Goal: Information Seeking & Learning: Learn about a topic

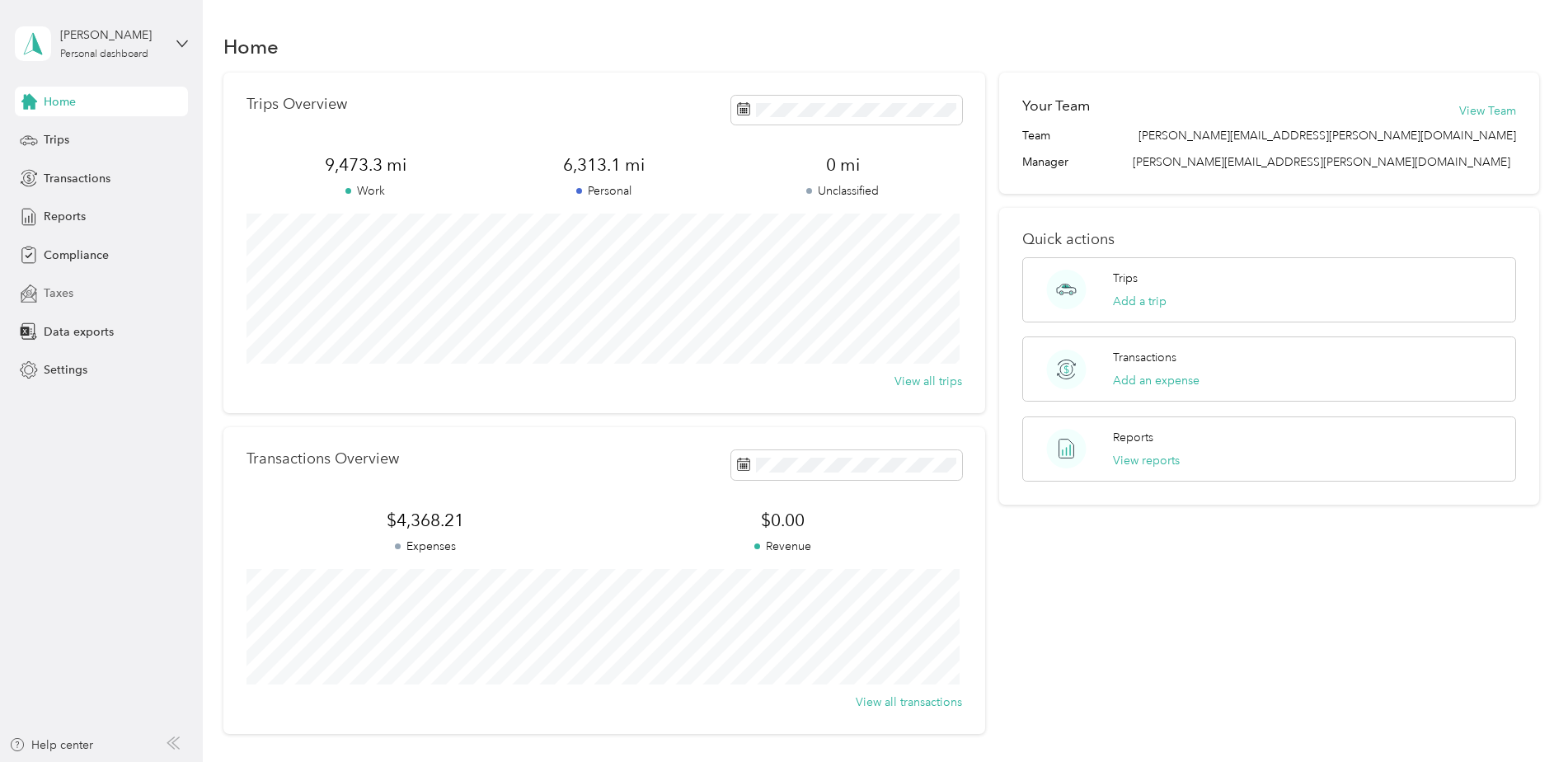
click at [57, 292] on span "Taxes" at bounding box center [58, 293] width 29 height 17
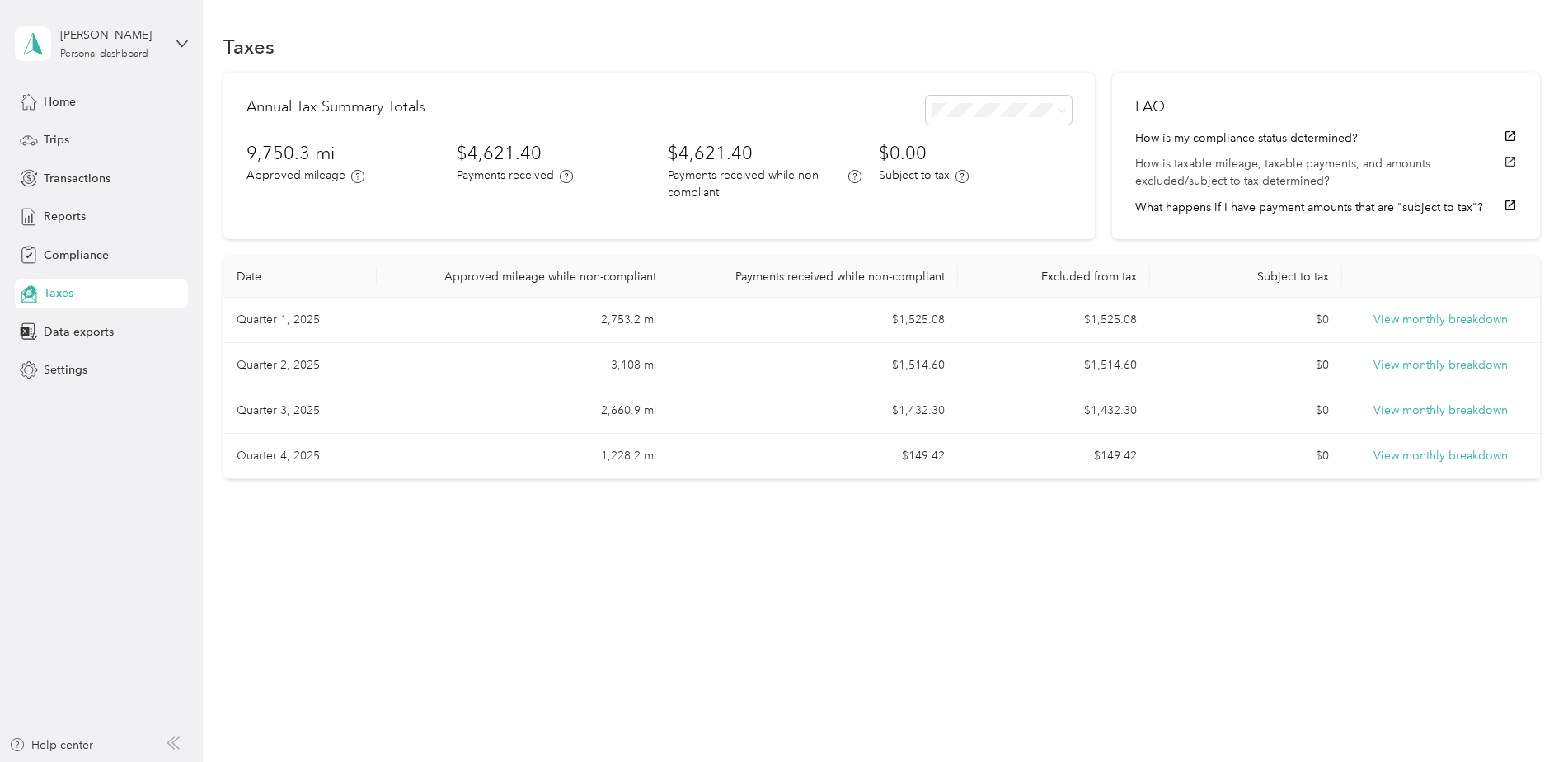
click at [1231, 169] on button "How is taxable mileage, taxable payments, and amounts excluded/subject to tax d…" at bounding box center [1325, 172] width 381 height 35
